Goal: Information Seeking & Learning: Learn about a topic

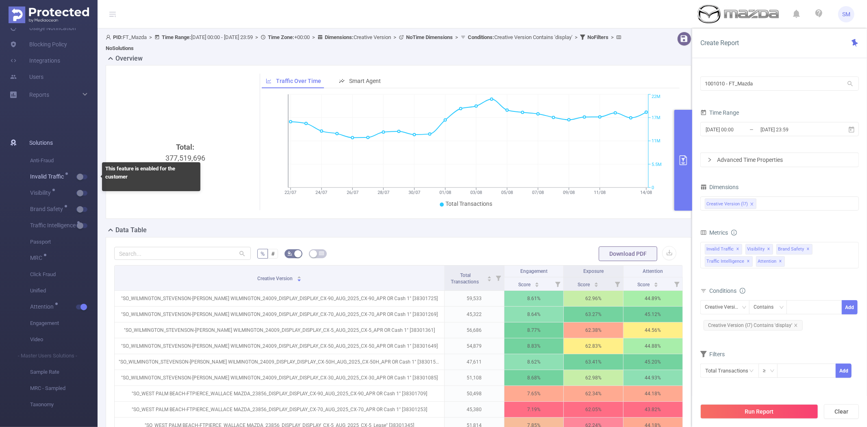
click at [81, 180] on span "Invalid Traffic" at bounding box center [63, 177] width 67 height 16
click at [81, 176] on button "button" at bounding box center [81, 176] width 11 height 5
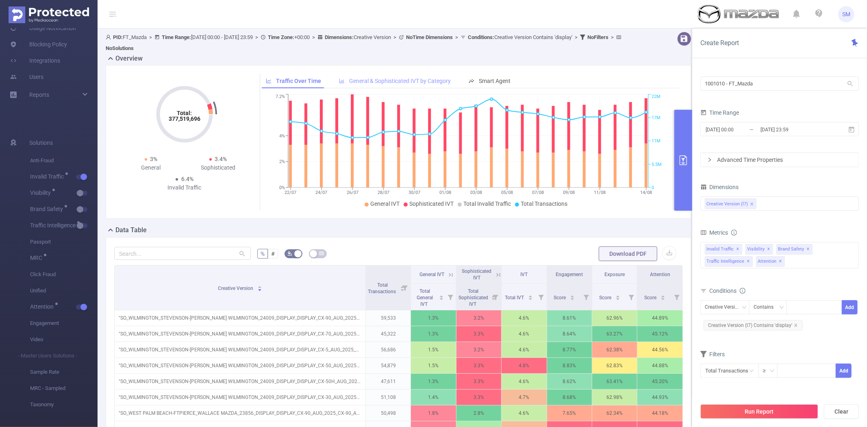
click at [416, 74] on div "General & Sophisticated IVT by Category" at bounding box center [395, 81] width 120 height 15
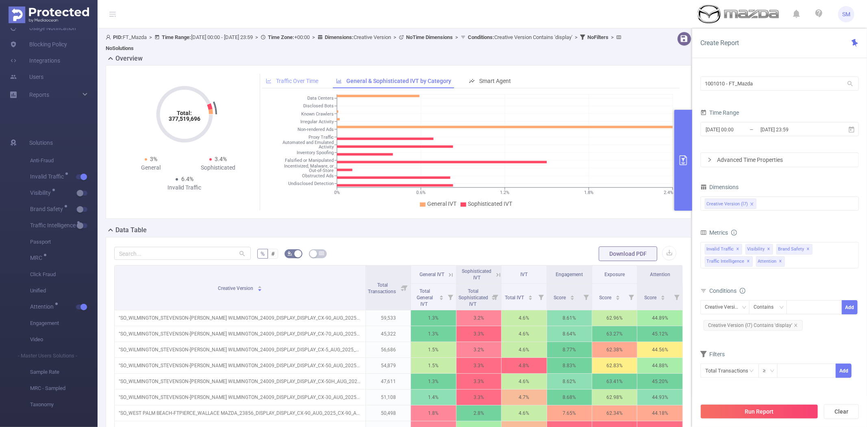
click at [276, 78] on span "Traffic Over Time" at bounding box center [297, 81] width 42 height 7
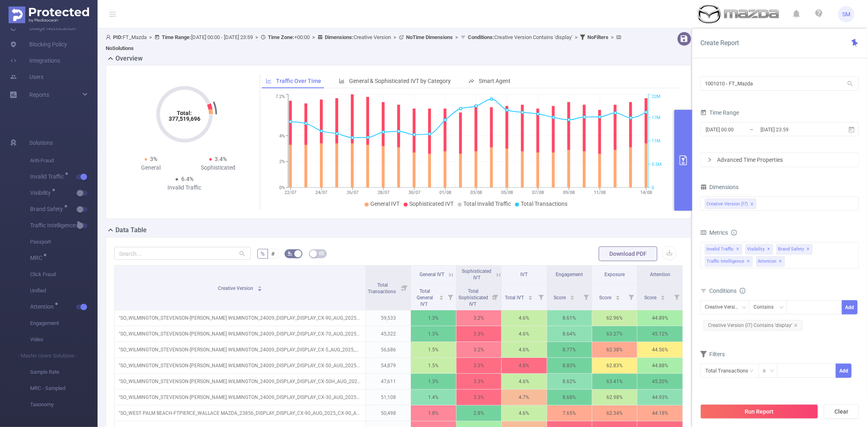
drag, startPoint x: 687, startPoint y: 126, endPoint x: 587, endPoint y: 152, distance: 103.3
click at [687, 126] on button "primary" at bounding box center [683, 160] width 18 height 101
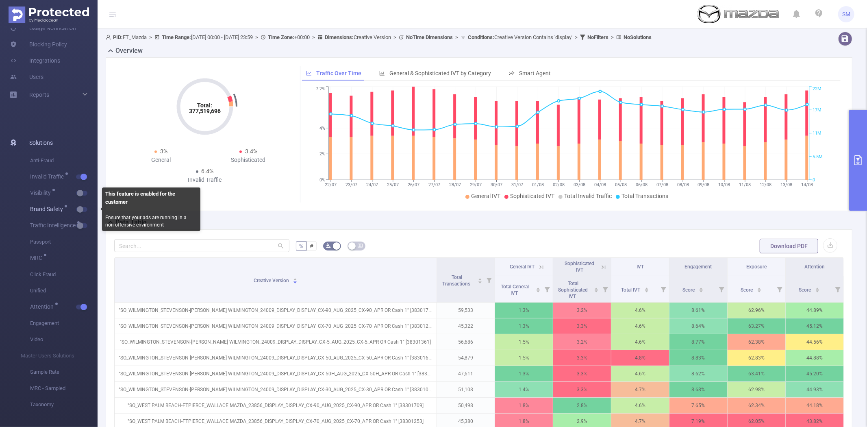
click at [78, 208] on button "button" at bounding box center [81, 209] width 11 height 5
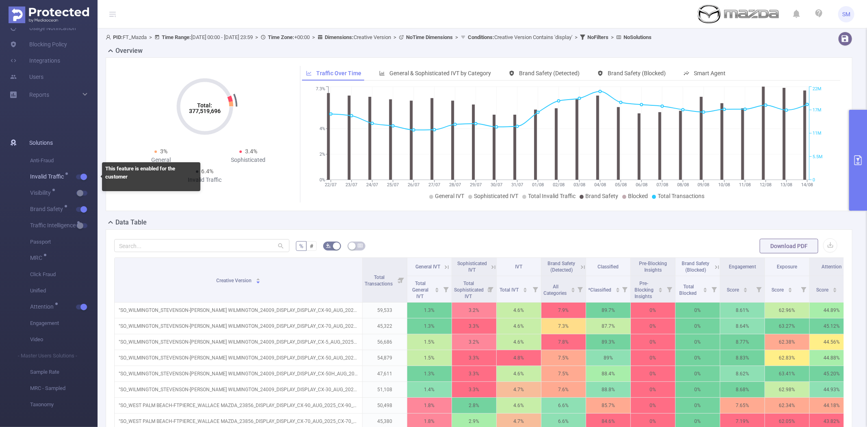
click at [82, 177] on button "button" at bounding box center [81, 176] width 11 height 5
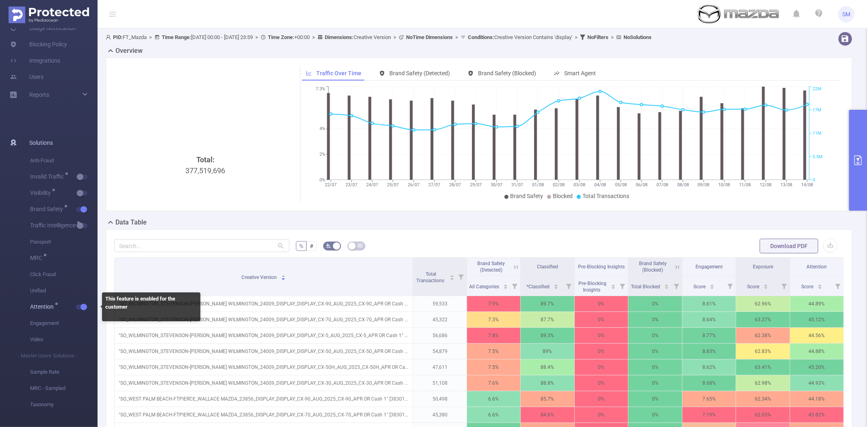
click at [80, 306] on button "button" at bounding box center [81, 306] width 11 height 5
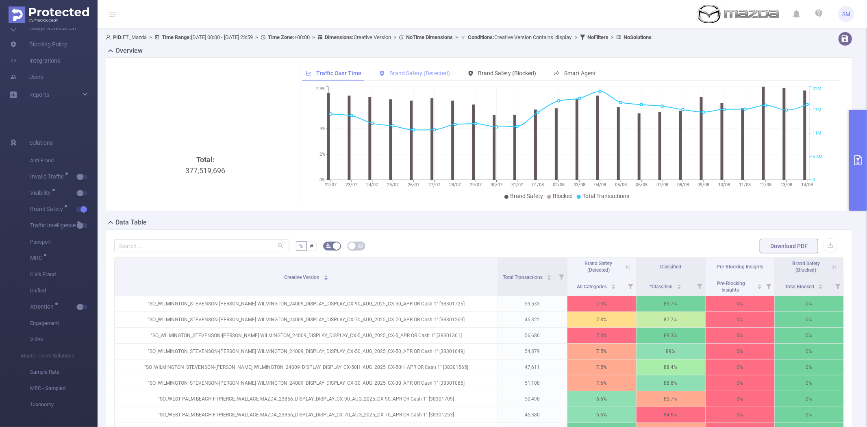
click at [404, 72] on span "Brand Safety (Detected)" at bounding box center [419, 73] width 61 height 7
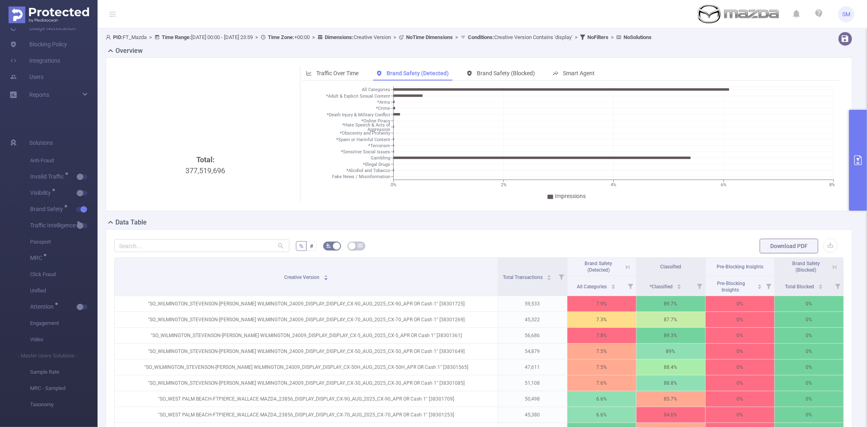
click at [186, 217] on div "Total: 377,519,696 Traffic Over Time Brand Safety (Detected) Brand Safety (Bloc…" at bounding box center [478, 137] width 753 height 160
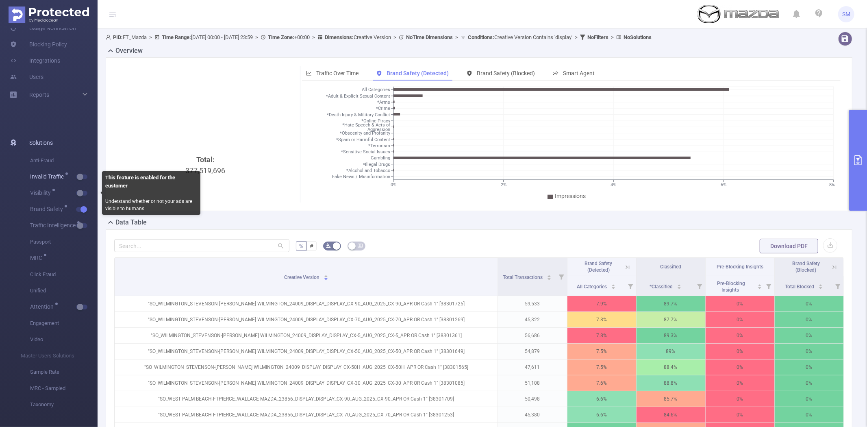
click at [80, 177] on button "button" at bounding box center [81, 176] width 11 height 5
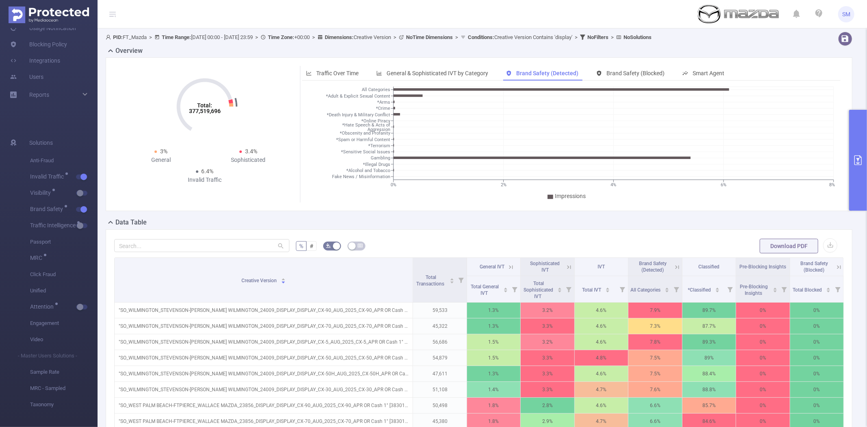
click at [509, 266] on icon at bounding box center [511, 267] width 4 height 4
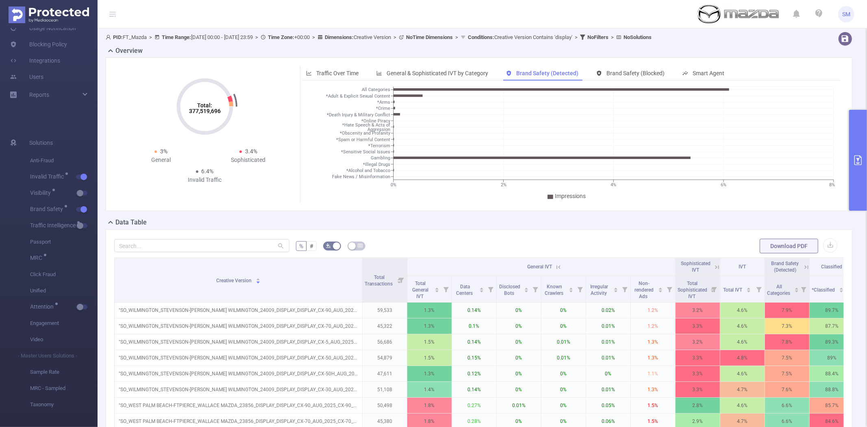
click at [711, 267] on icon at bounding box center [716, 266] width 10 height 8
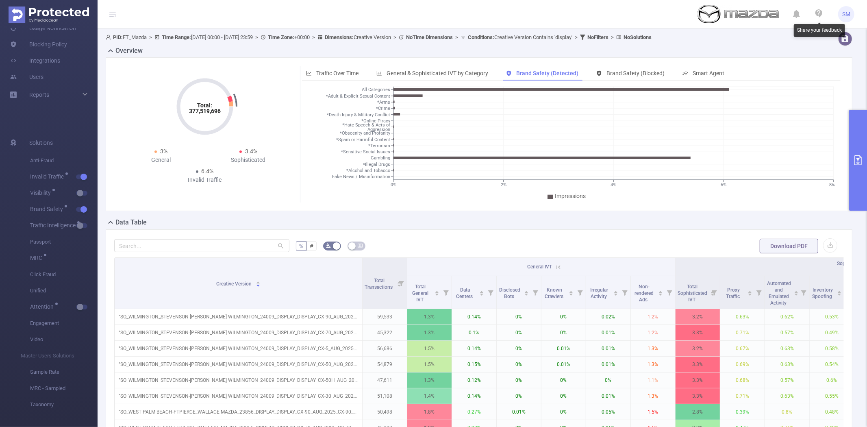
click at [820, 12] on icon at bounding box center [818, 13] width 7 height 8
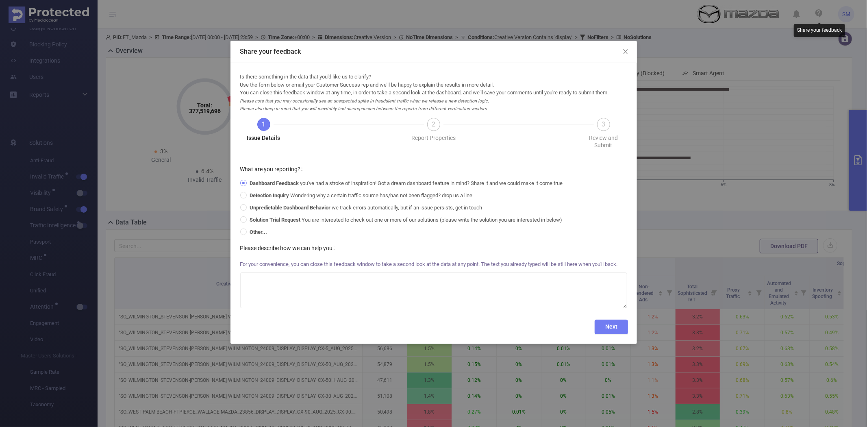
click at [434, 124] on span "2" at bounding box center [433, 124] width 4 height 8
click at [624, 51] on icon "icon: close" at bounding box center [625, 51] width 7 height 7
